Goal: Task Accomplishment & Management: Manage account settings

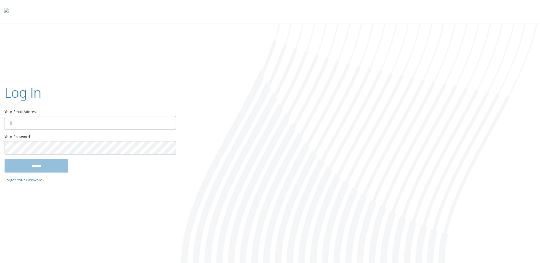
click at [0, 263] on com-1password-button at bounding box center [0, 264] width 0 height 0
type input "**********"
